Goal: Task Accomplishment & Management: Manage account settings

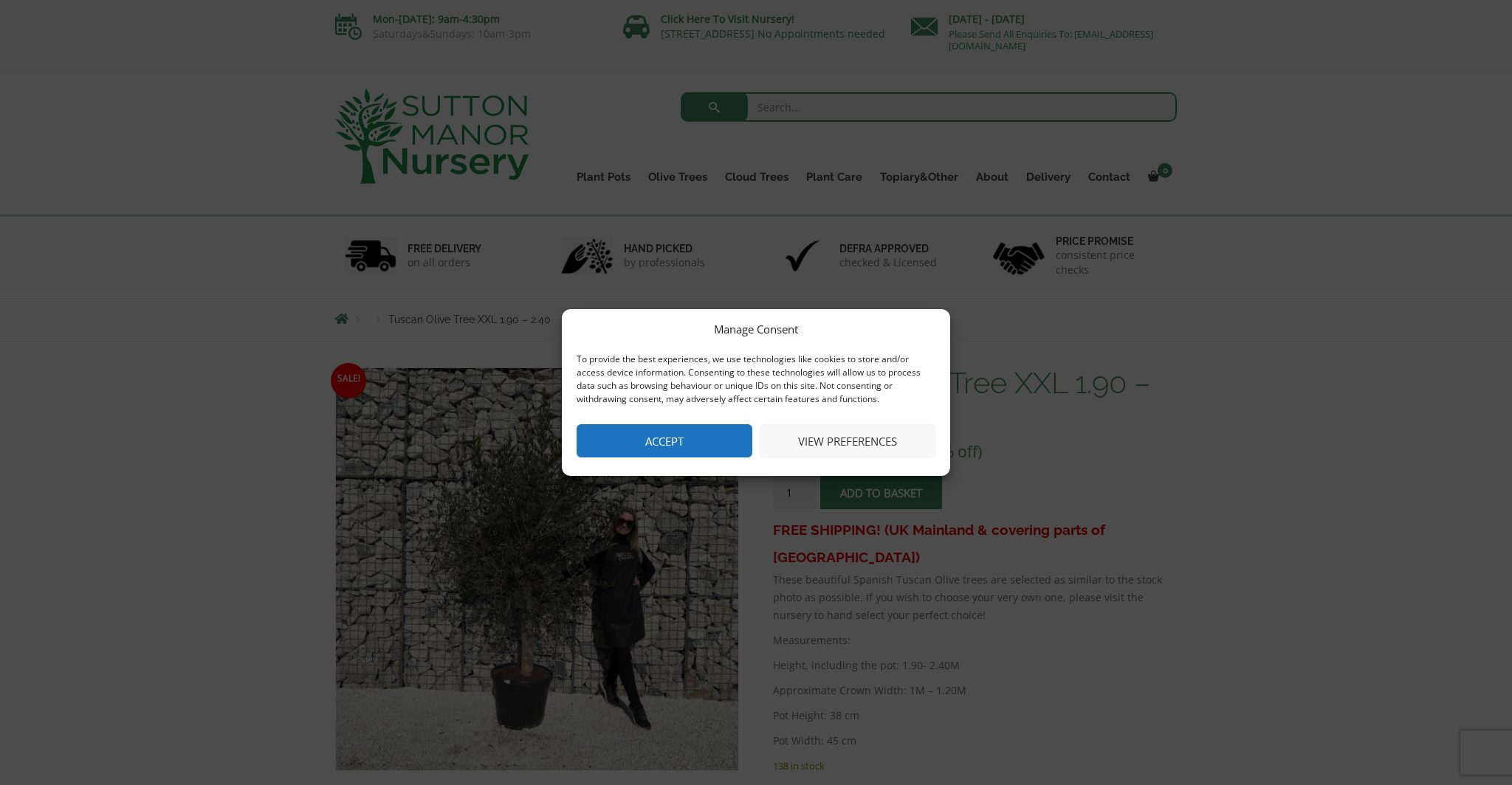
drag, startPoint x: 126, startPoint y: 358, endPoint x: 285, endPoint y: 385, distance: 161.3
click at [127, 358] on div "Manage Consent To provide the best experiences, we use technologies like cookie…" at bounding box center [756, 392] width 1512 height 785
click at [814, 442] on button "View preferences" at bounding box center [848, 441] width 176 height 33
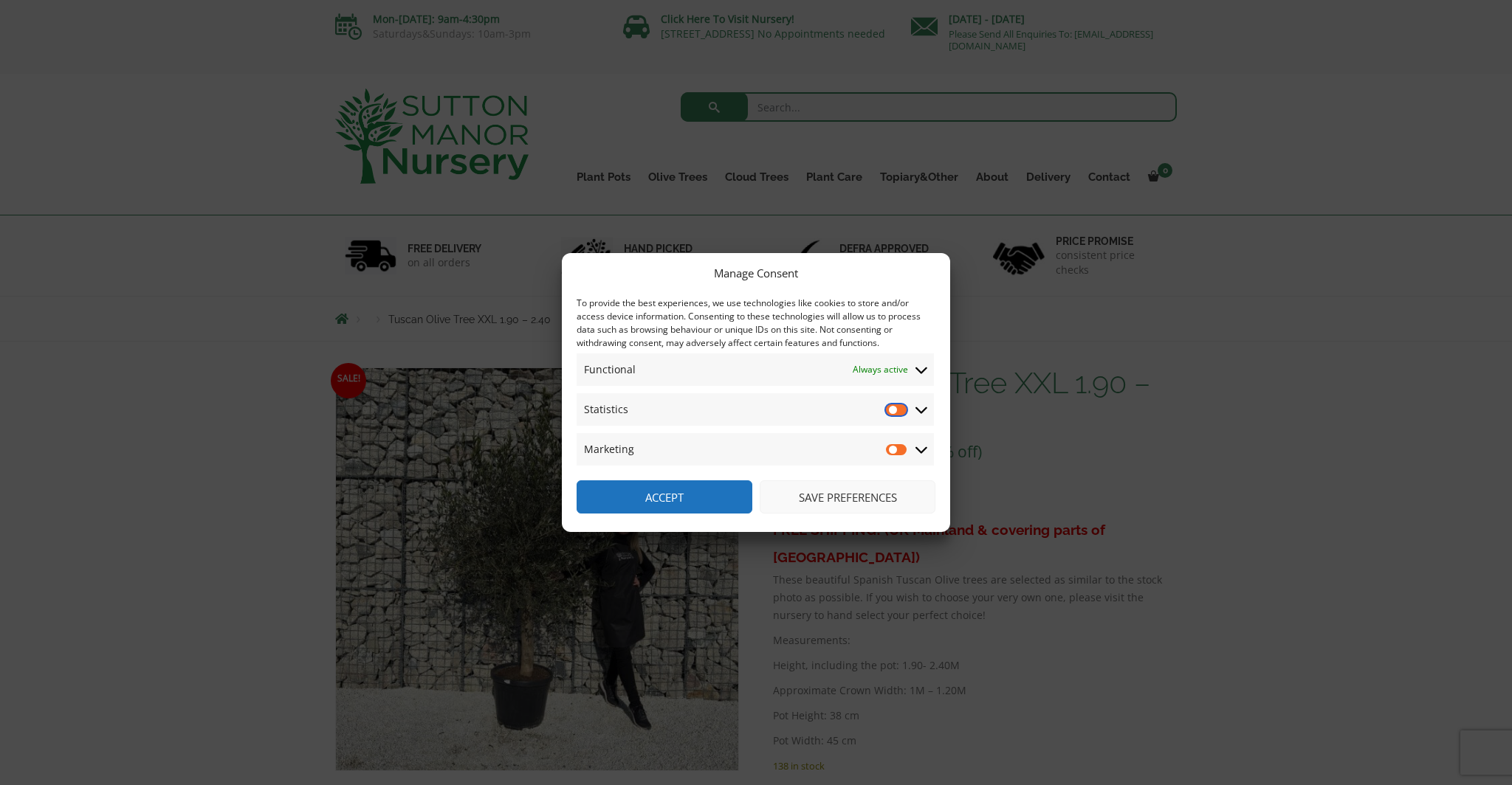
click at [896, 414] on input "Statistics" at bounding box center [896, 409] width 22 height 15
checkbox input "true"
click at [904, 450] on input "Marketing" at bounding box center [896, 449] width 22 height 15
checkbox input "true"
click at [893, 411] on input "Statistics" at bounding box center [896, 409] width 22 height 15
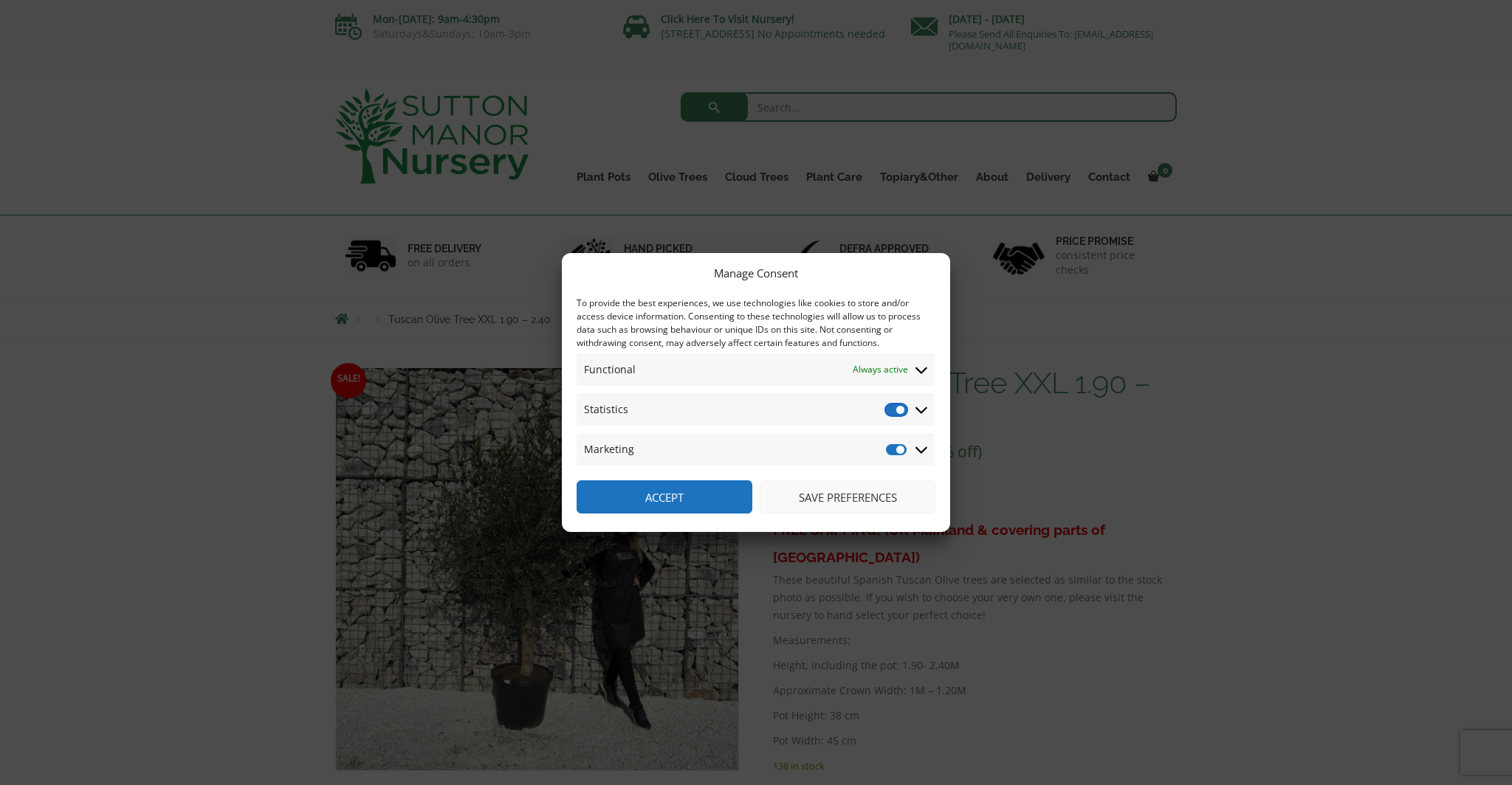
checkbox input "false"
click at [893, 450] on input "Marketing" at bounding box center [896, 449] width 22 height 15
checkbox input "false"
click at [849, 499] on button "Save preferences" at bounding box center [848, 497] width 176 height 33
